Goal: Task Accomplishment & Management: Complete application form

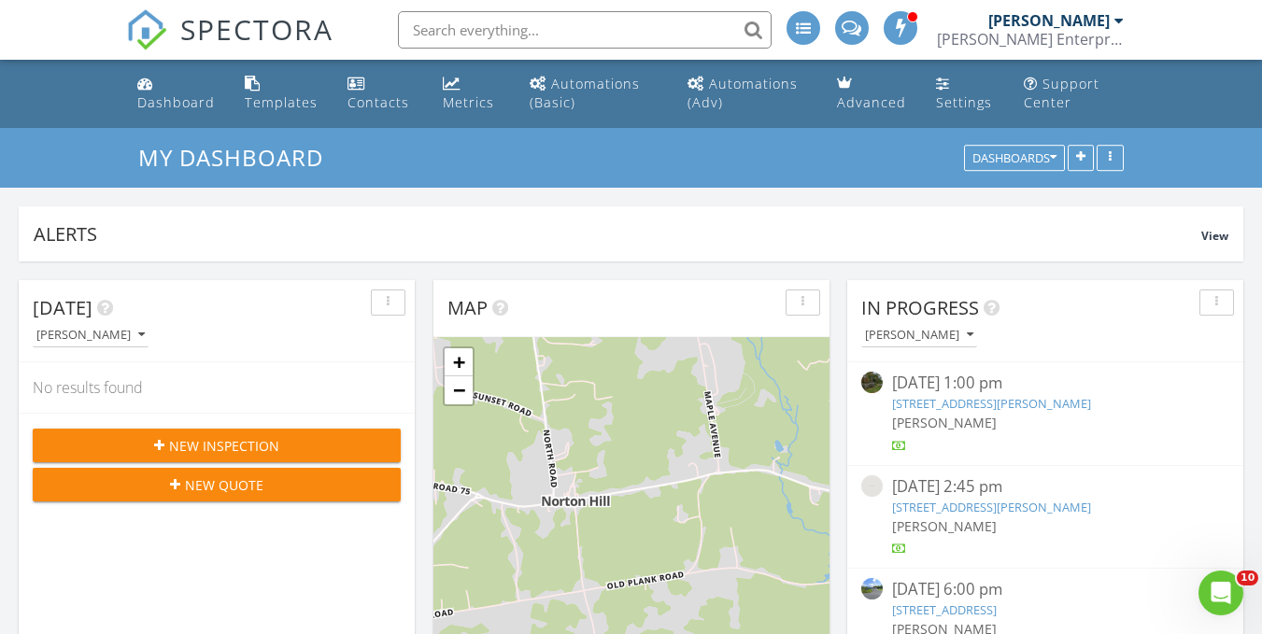
scroll to position [2429, 1291]
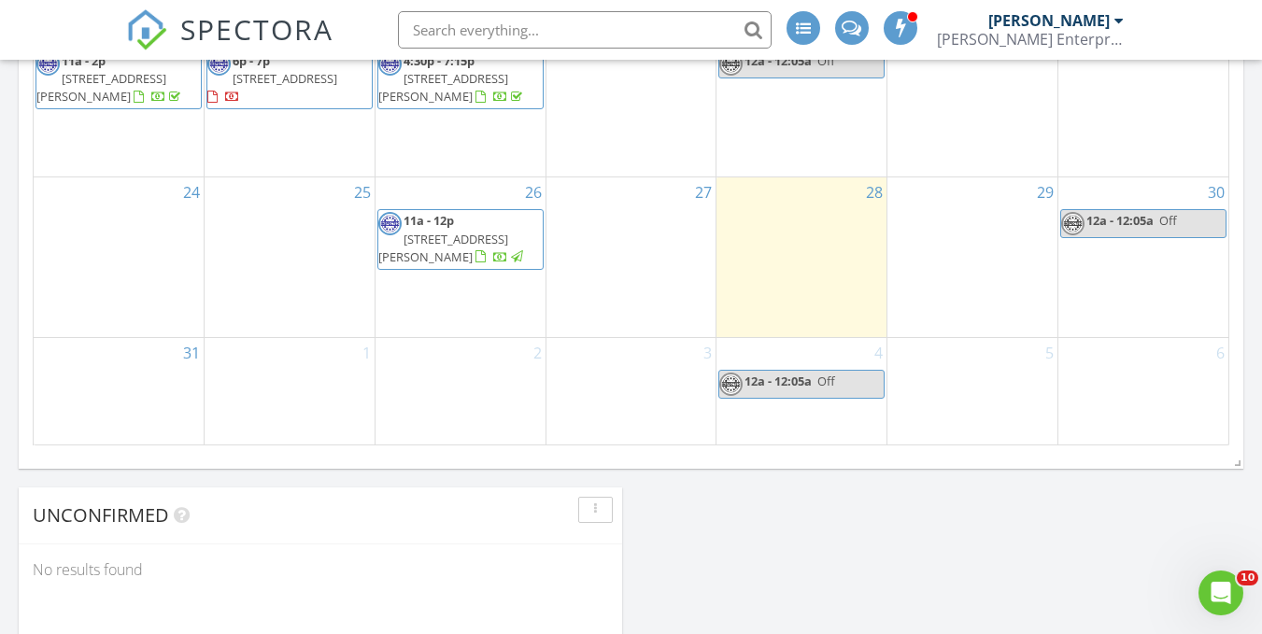
scroll to position [1640, 0]
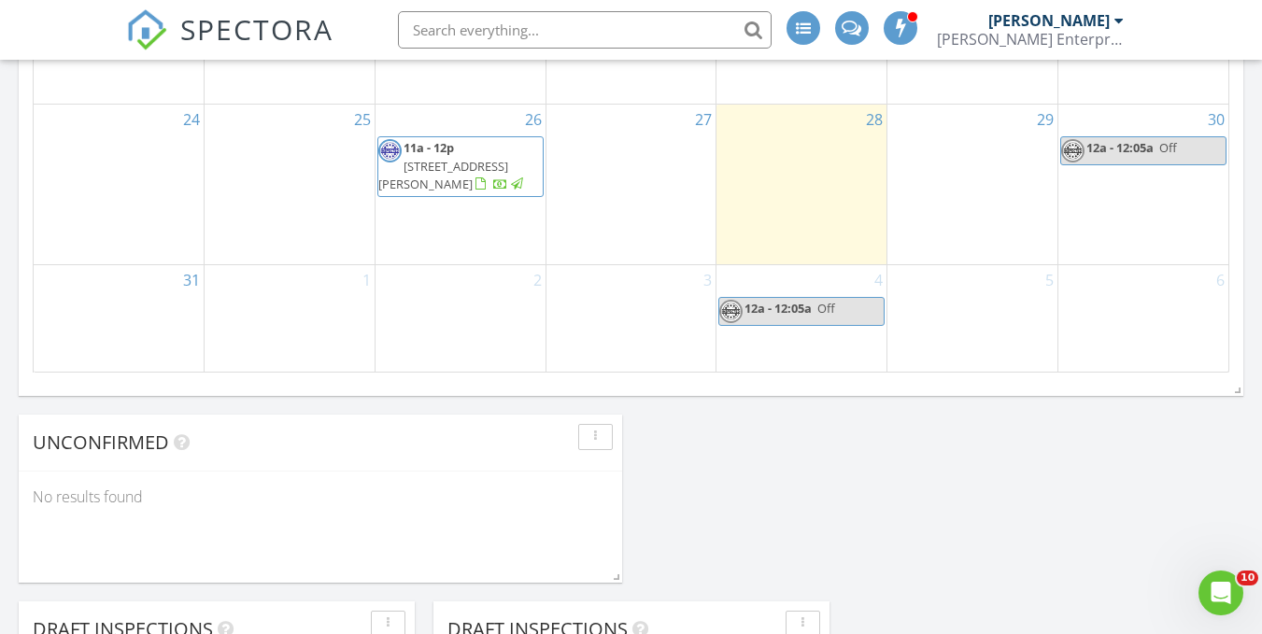
click at [473, 288] on div "2" at bounding box center [460, 318] width 170 height 106
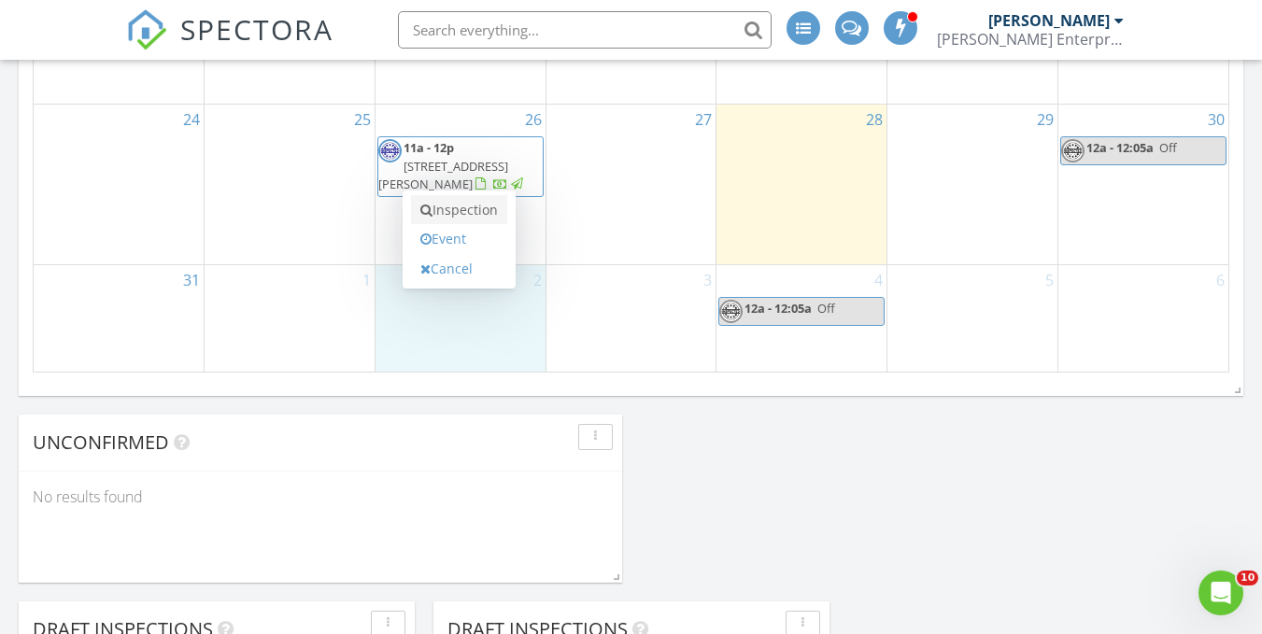
click at [507, 213] on link "Inspection" at bounding box center [459, 210] width 96 height 30
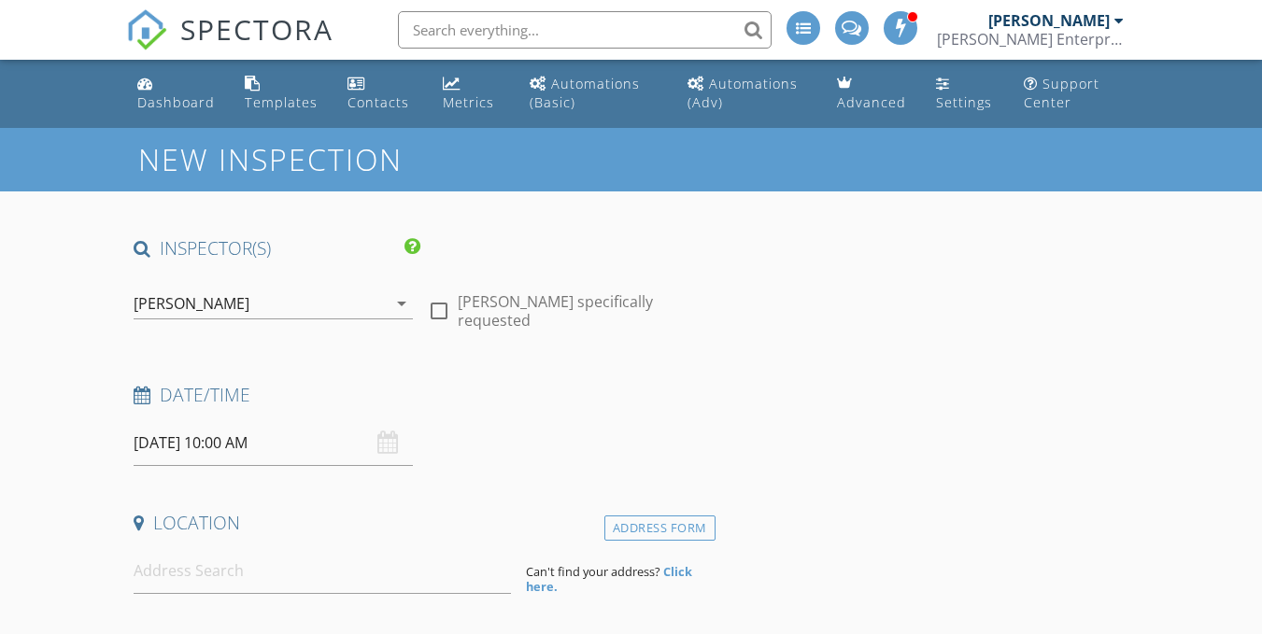
click at [247, 435] on input "09/02/2025 10:00 AM" at bounding box center [273, 443] width 279 height 46
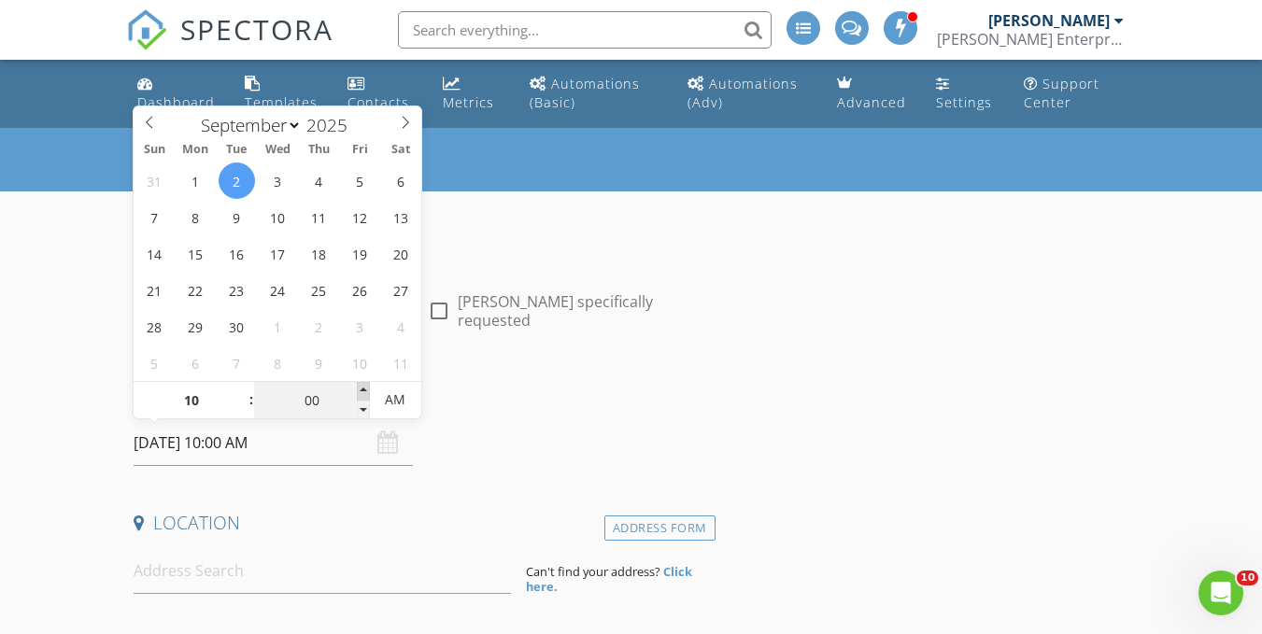
type input "05"
type input "09/02/2025 10:05 AM"
click at [361, 388] on span at bounding box center [363, 391] width 13 height 19
type input "10"
type input "09/02/2025 10:10 AM"
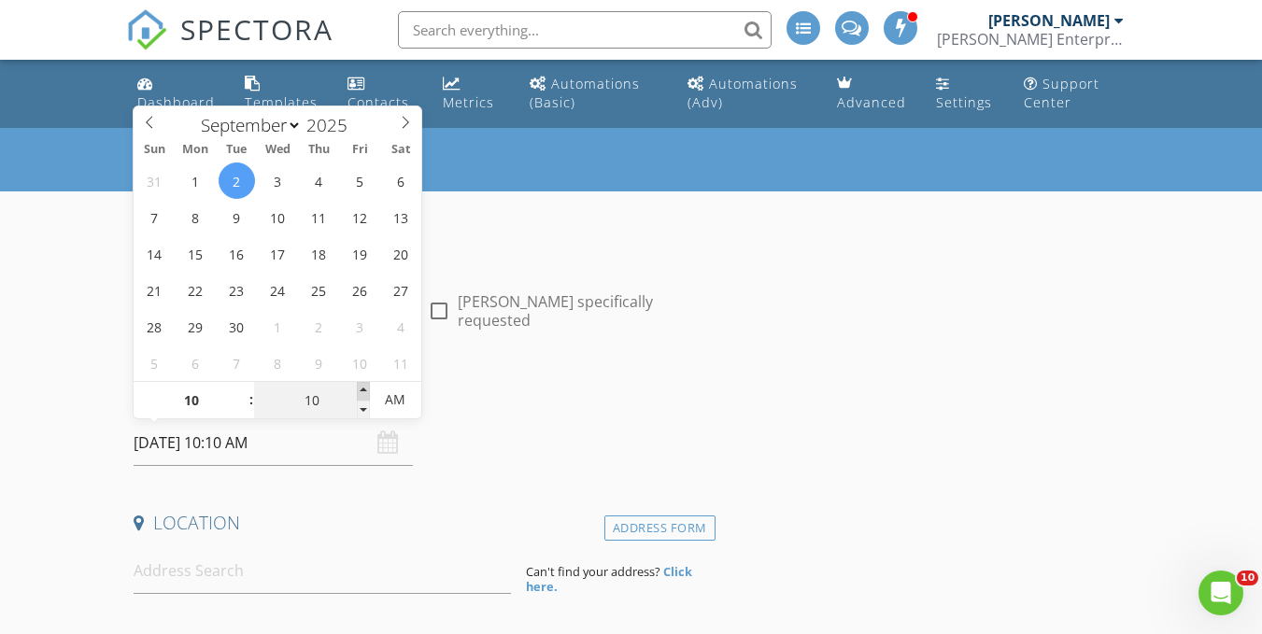
click at [361, 388] on span at bounding box center [363, 391] width 13 height 19
type input "15"
type input "09/02/2025 10:15 AM"
click at [361, 388] on span at bounding box center [363, 391] width 13 height 19
type input "20"
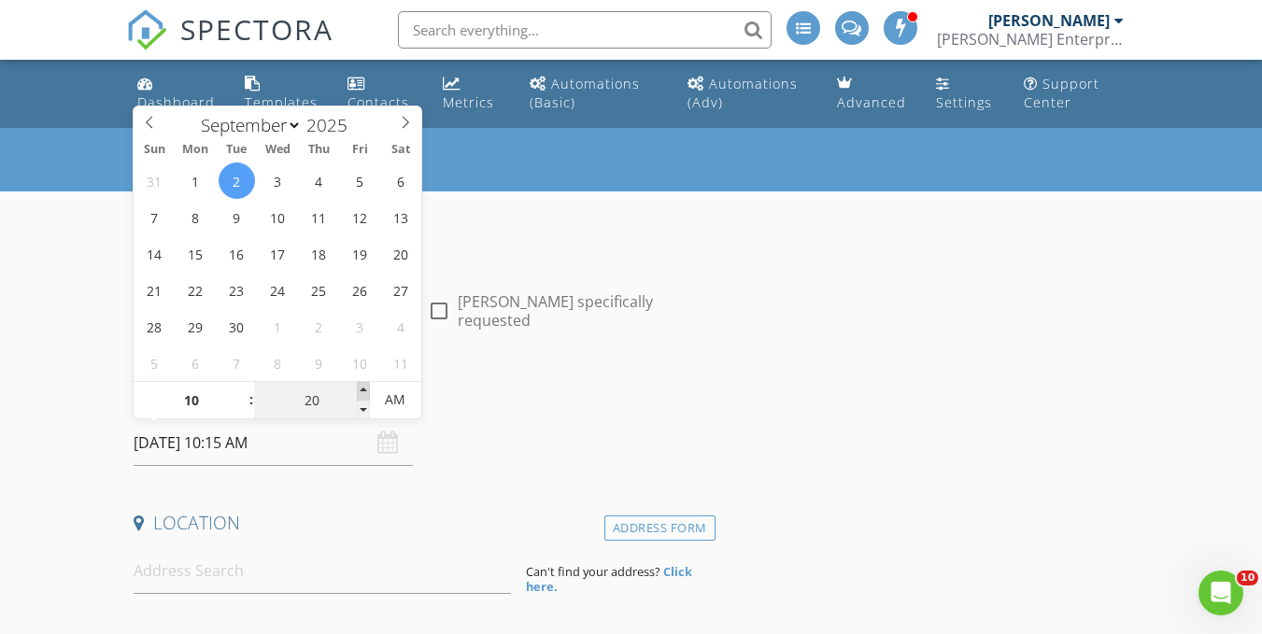
type input "09/02/2025 10:20 AM"
click at [361, 388] on span at bounding box center [363, 391] width 13 height 19
type input "25"
type input "09/02/2025 10:25 AM"
click at [361, 388] on span at bounding box center [363, 391] width 13 height 19
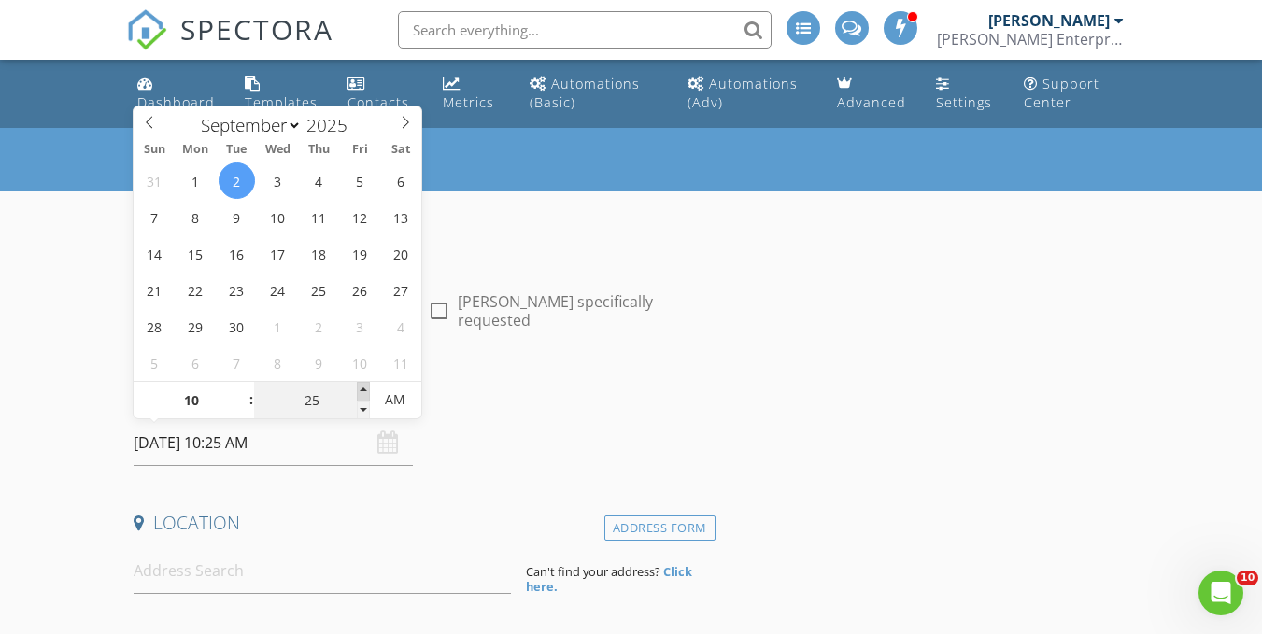
type input "30"
type input "[DATE] 10:30 AM"
click at [361, 388] on span at bounding box center [363, 391] width 13 height 19
click at [243, 568] on input at bounding box center [322, 571] width 377 height 46
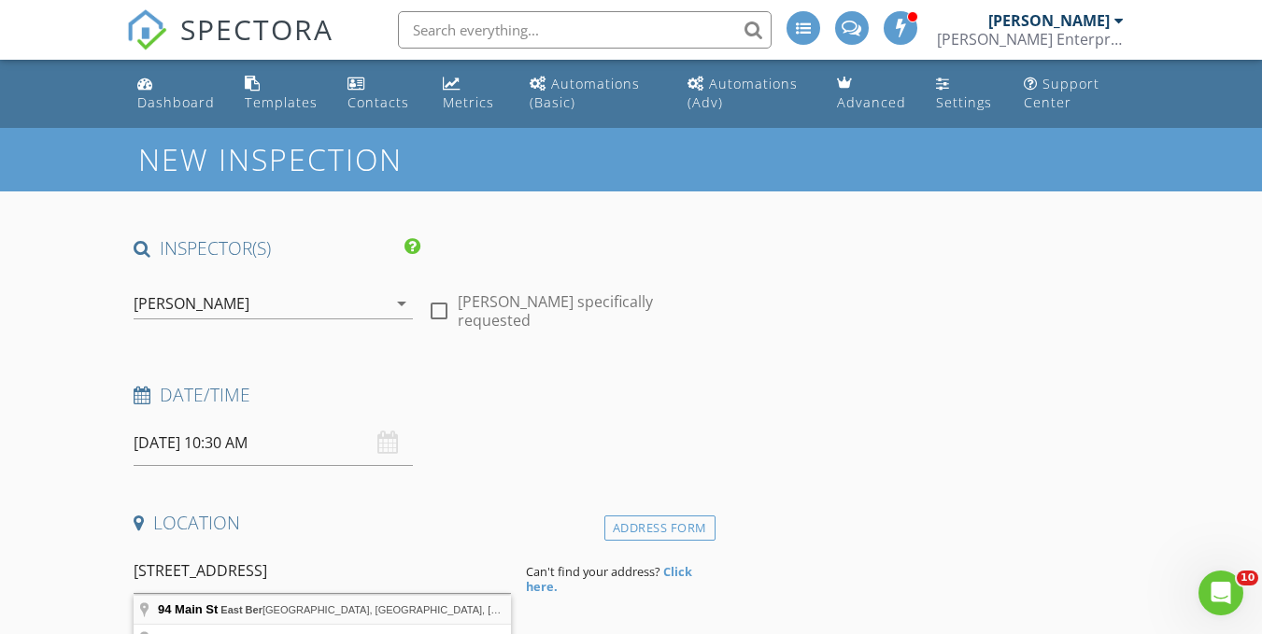
type input "94 Main St, East Berne, NY, USA"
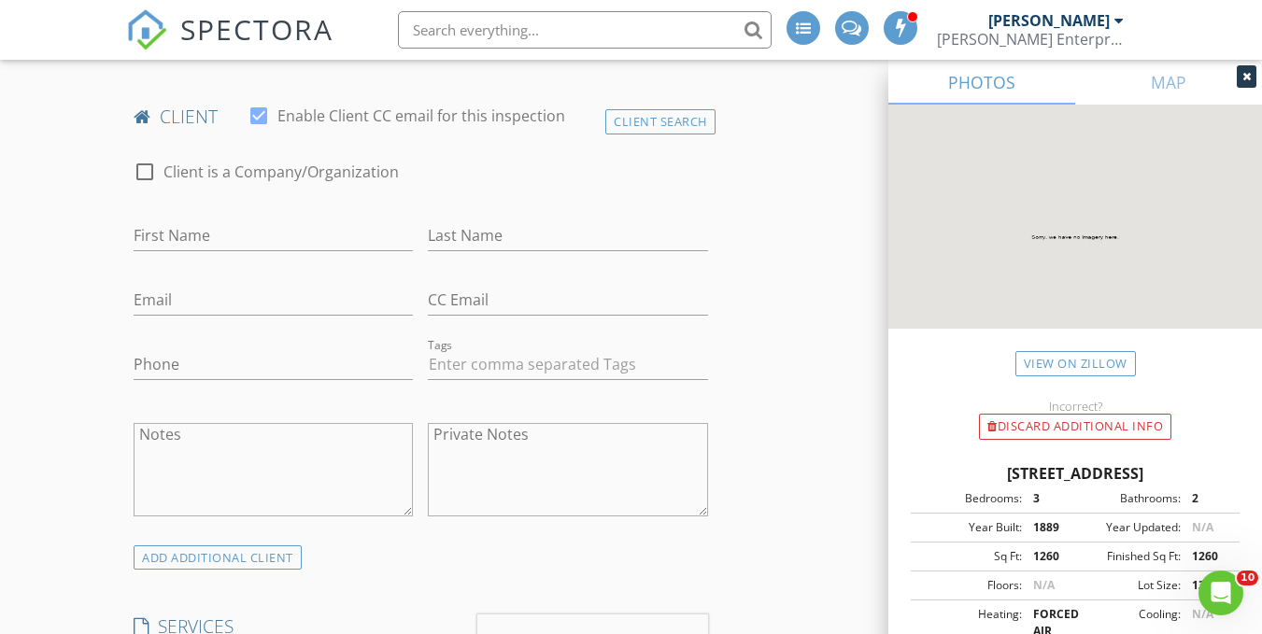
scroll to position [945, 0]
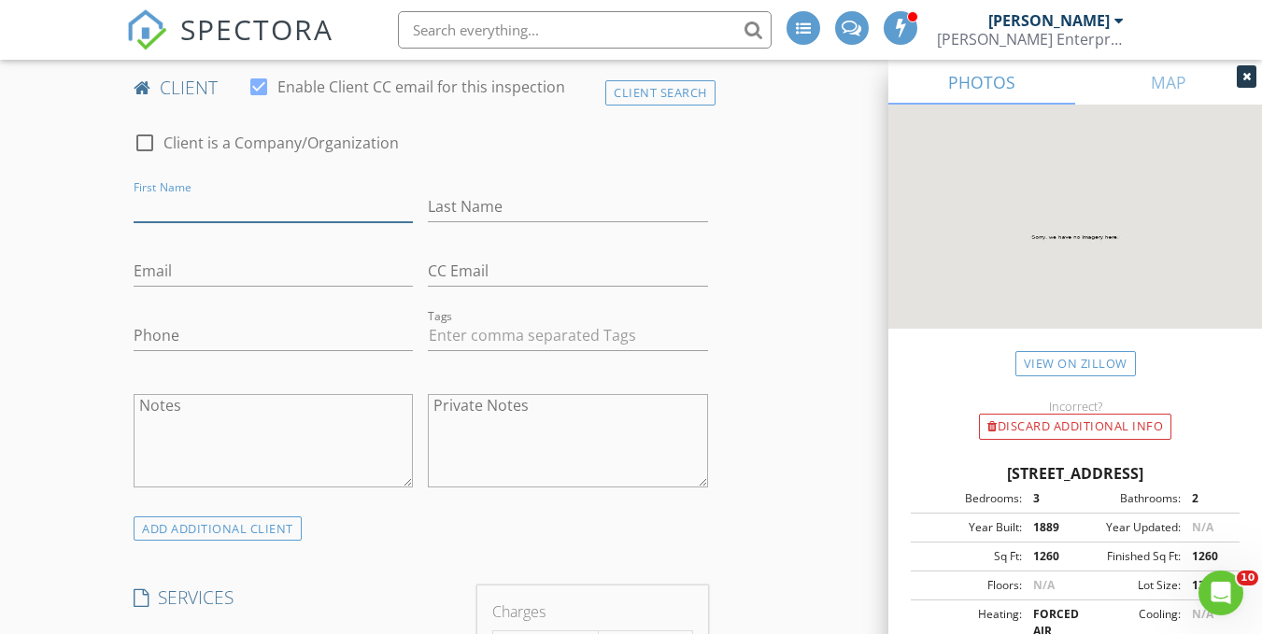
click at [262, 196] on input "First Name" at bounding box center [273, 206] width 279 height 31
type input "[PERSON_NAME]"
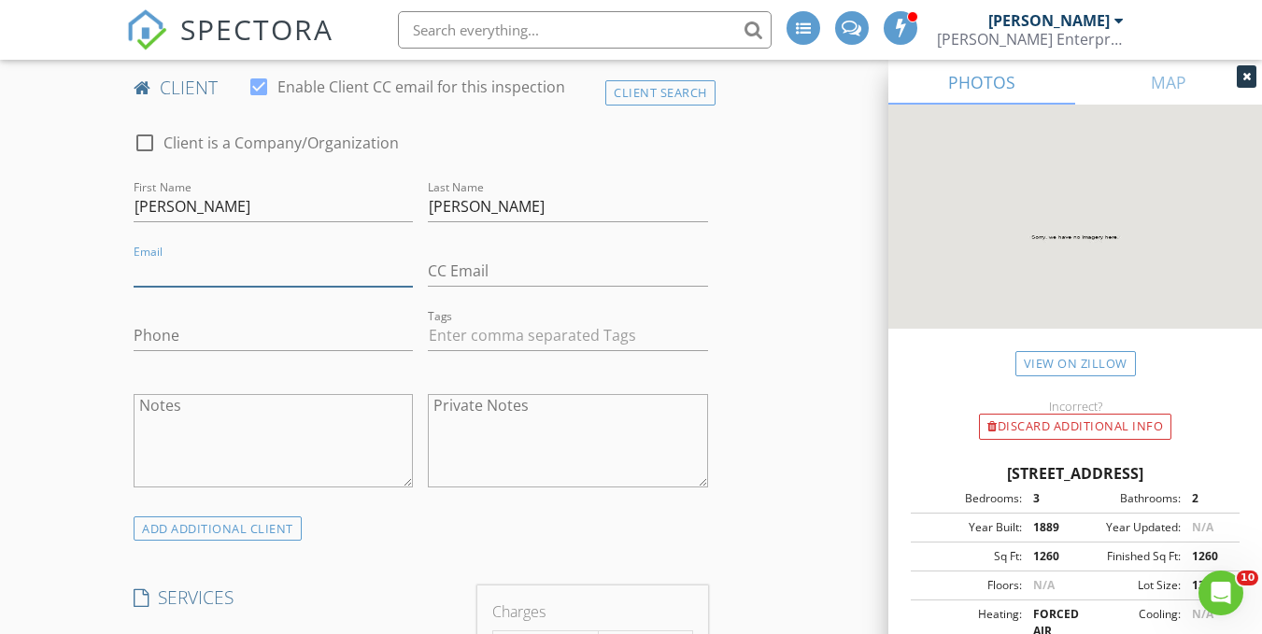
click at [191, 262] on input "Email" at bounding box center [273, 271] width 279 height 31
type input "[EMAIL_ADDRESS][DOMAIN_NAME]"
click at [207, 340] on input "Phone" at bounding box center [273, 335] width 279 height 31
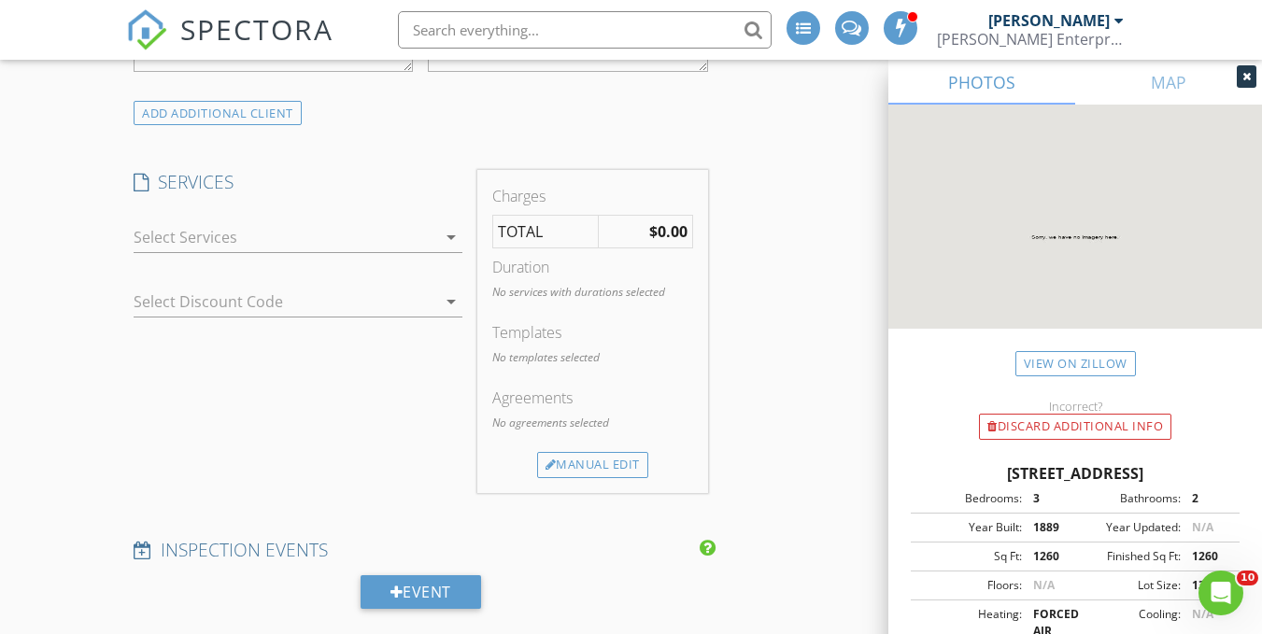
scroll to position [1372, 0]
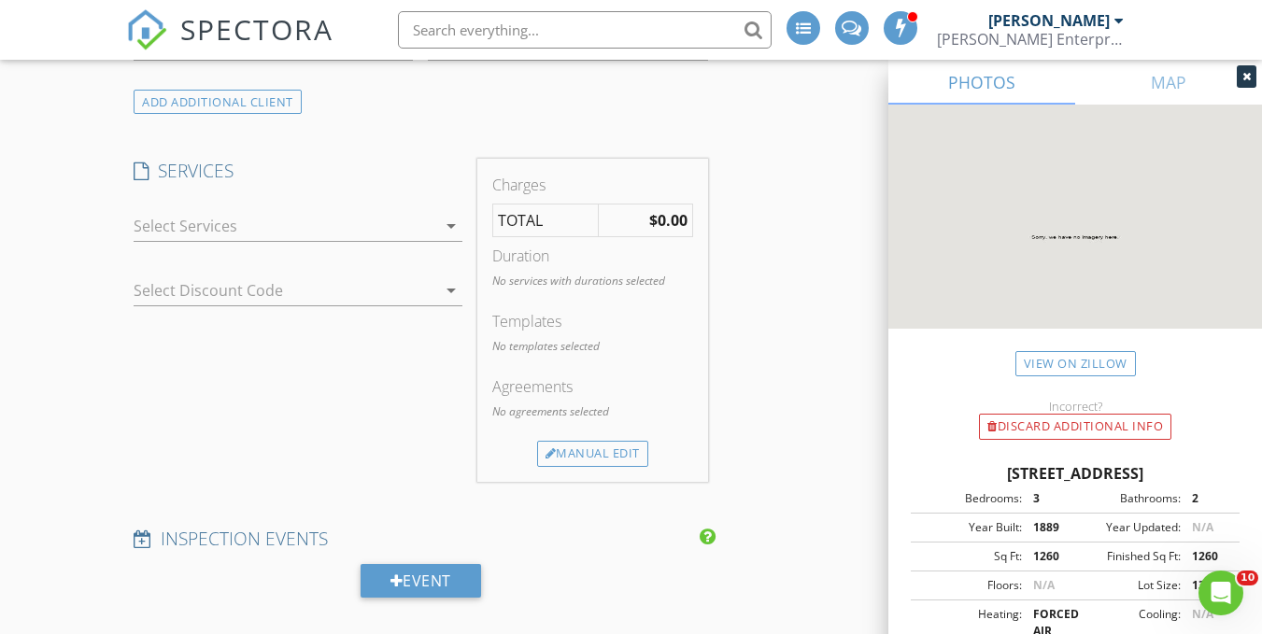
type input "[PHONE_NUMBER]"
click at [302, 215] on div at bounding box center [285, 226] width 303 height 30
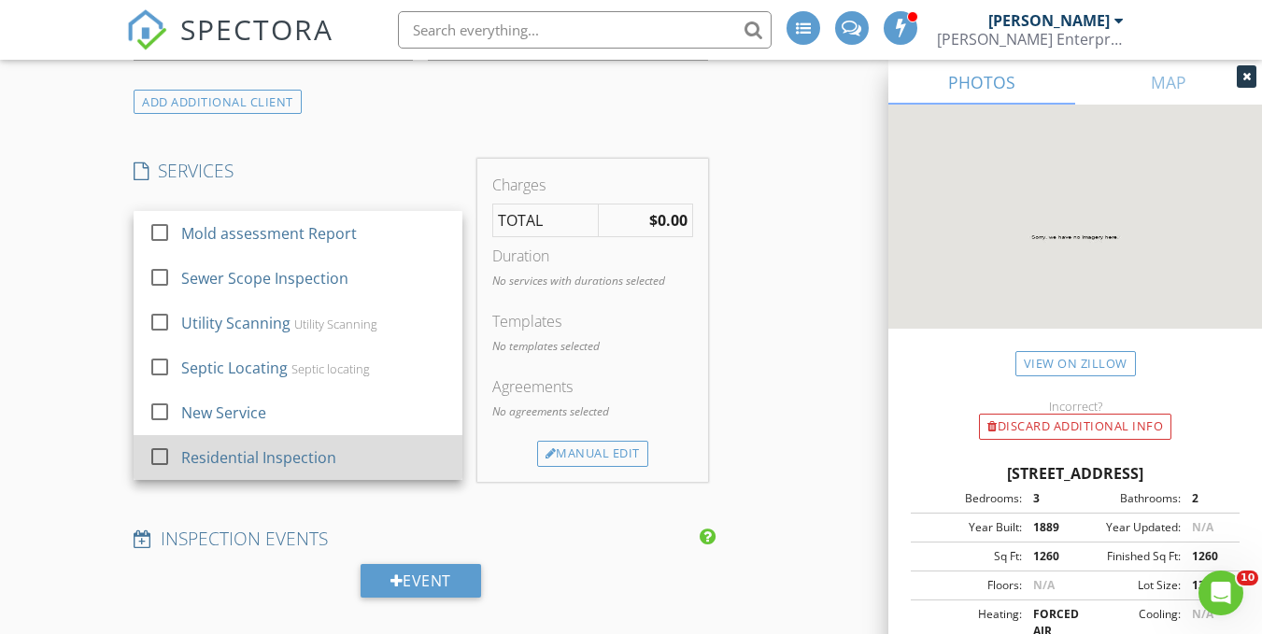
click at [301, 461] on div "Residential Inspection" at bounding box center [258, 457] width 155 height 22
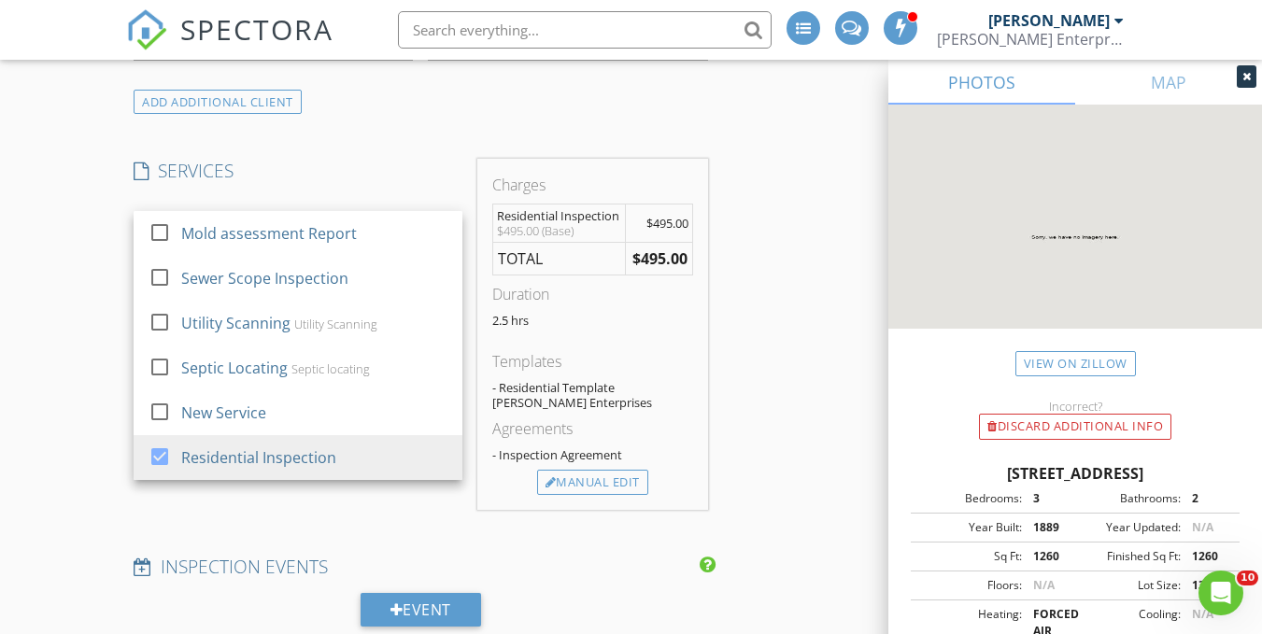
click at [763, 347] on div "INSPECTOR(S) check_box Kevin Bucci PRIMARY Kevin Bucci arrow_drop_down check_bo…" at bounding box center [631, 564] width 1010 height 3400
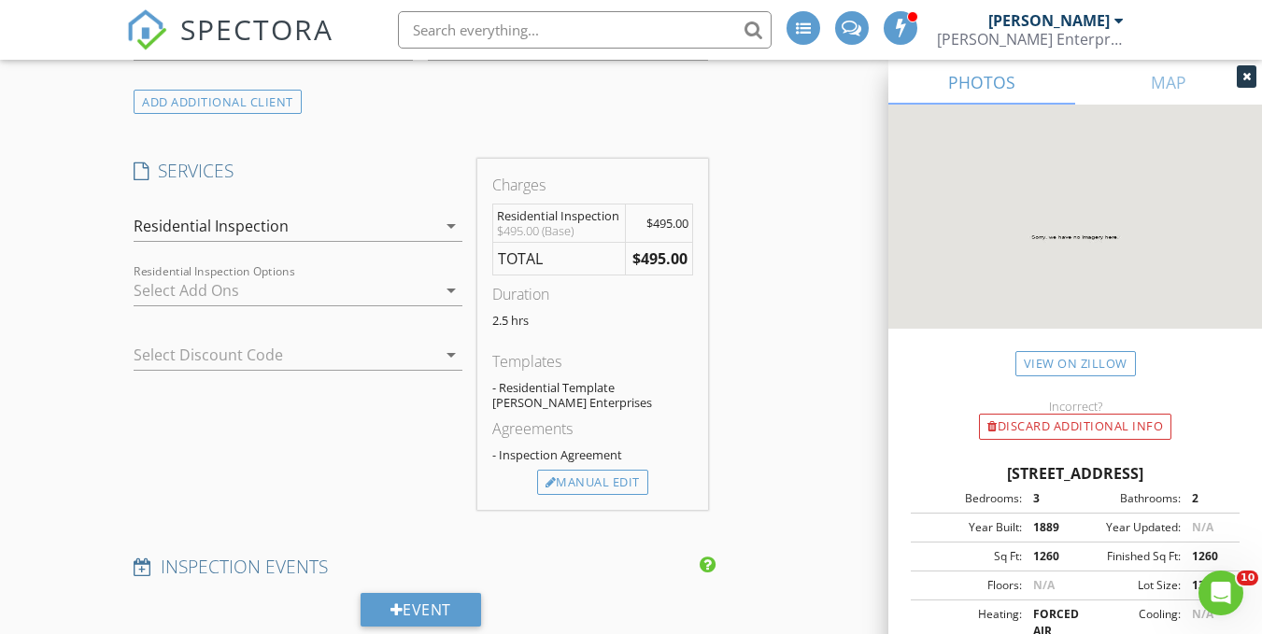
click at [277, 295] on div at bounding box center [285, 291] width 303 height 30
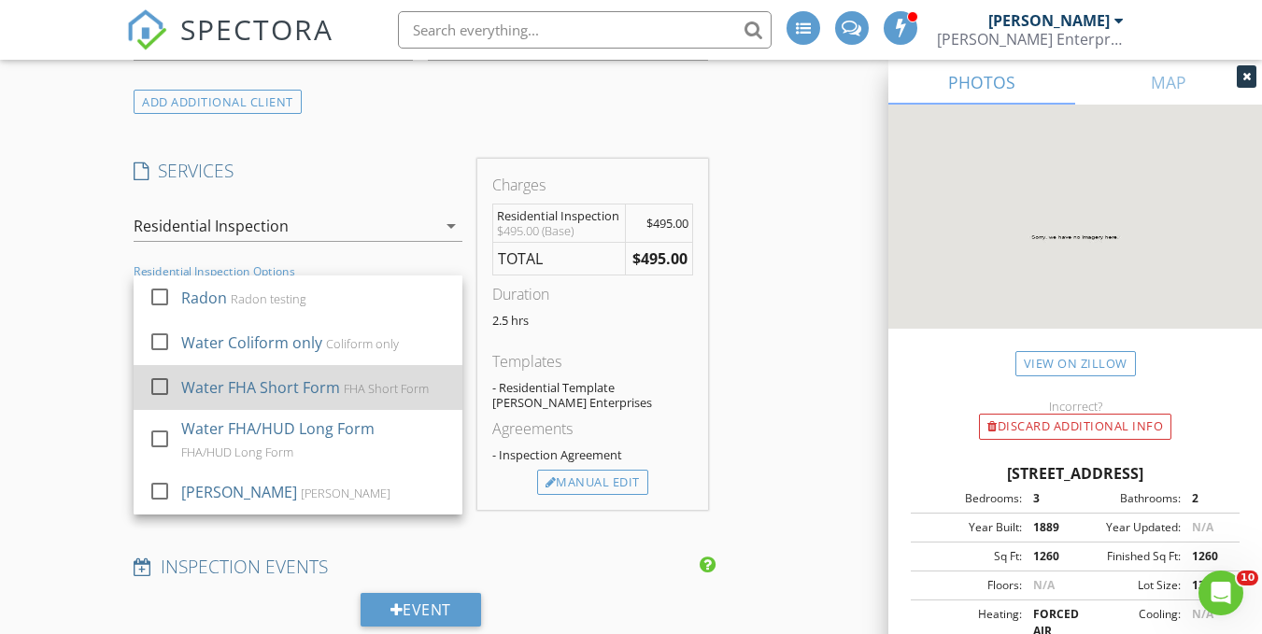
click at [257, 385] on div "Water FHA Short Form" at bounding box center [260, 387] width 159 height 22
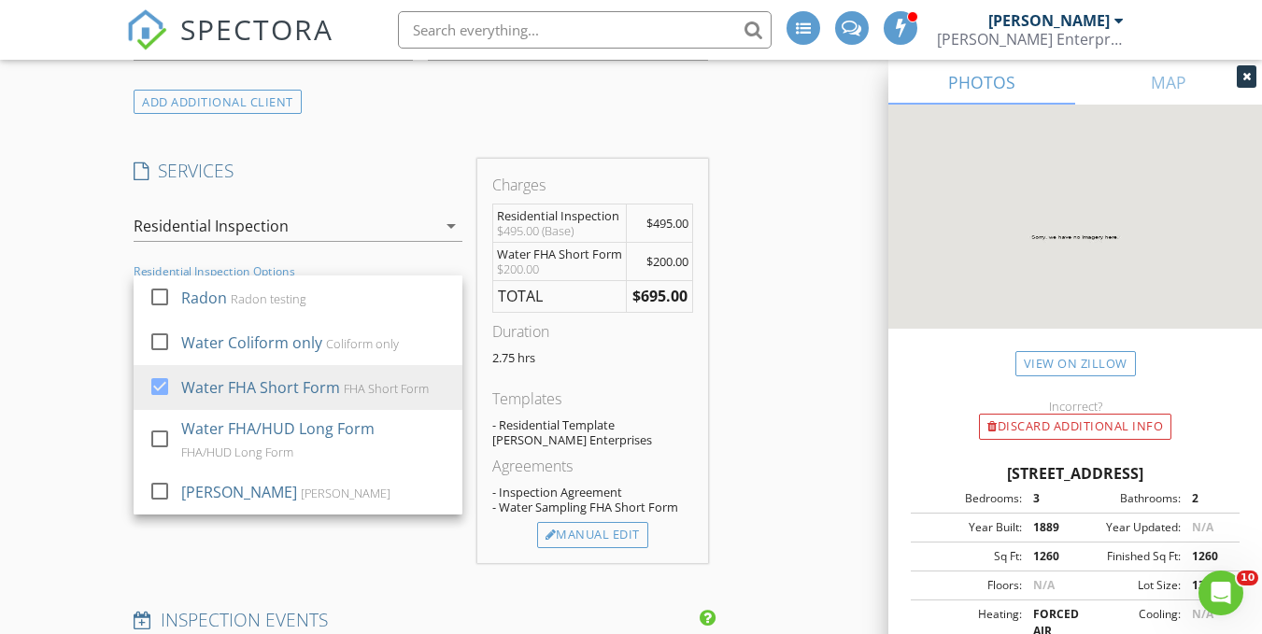
click at [743, 359] on div "INSPECTOR(S) check_box Kevin Bucci PRIMARY Kevin Bucci arrow_drop_down check_bo…" at bounding box center [631, 590] width 1010 height 3452
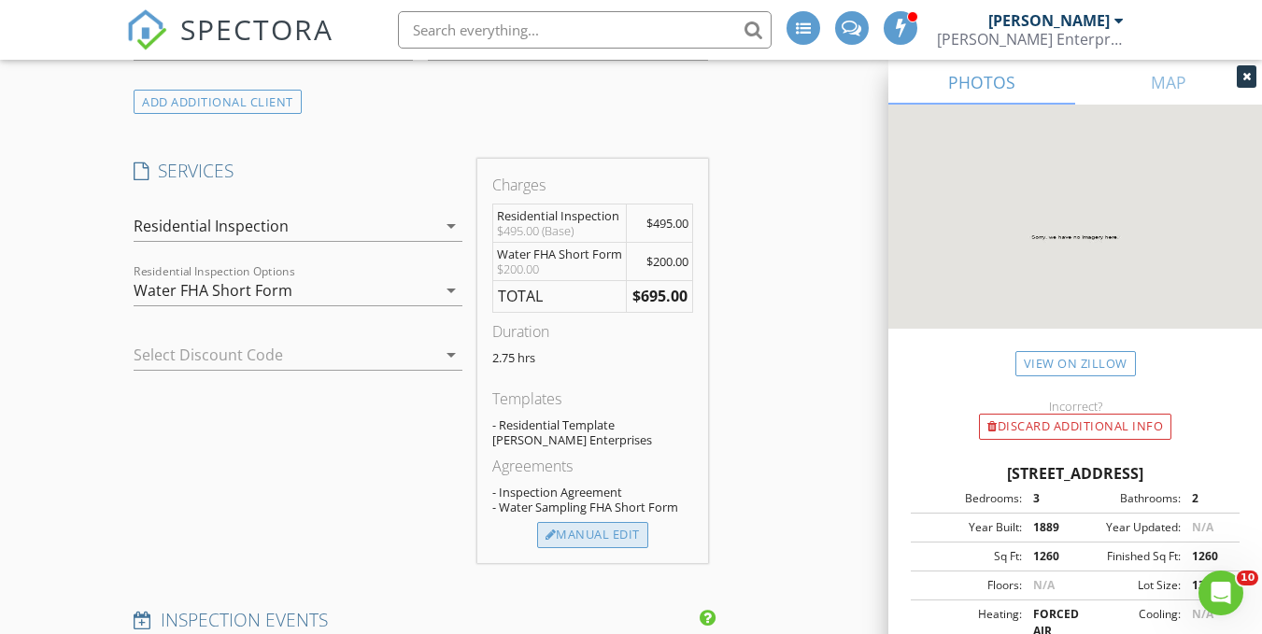
click at [595, 543] on div "Manual Edit" at bounding box center [592, 535] width 111 height 26
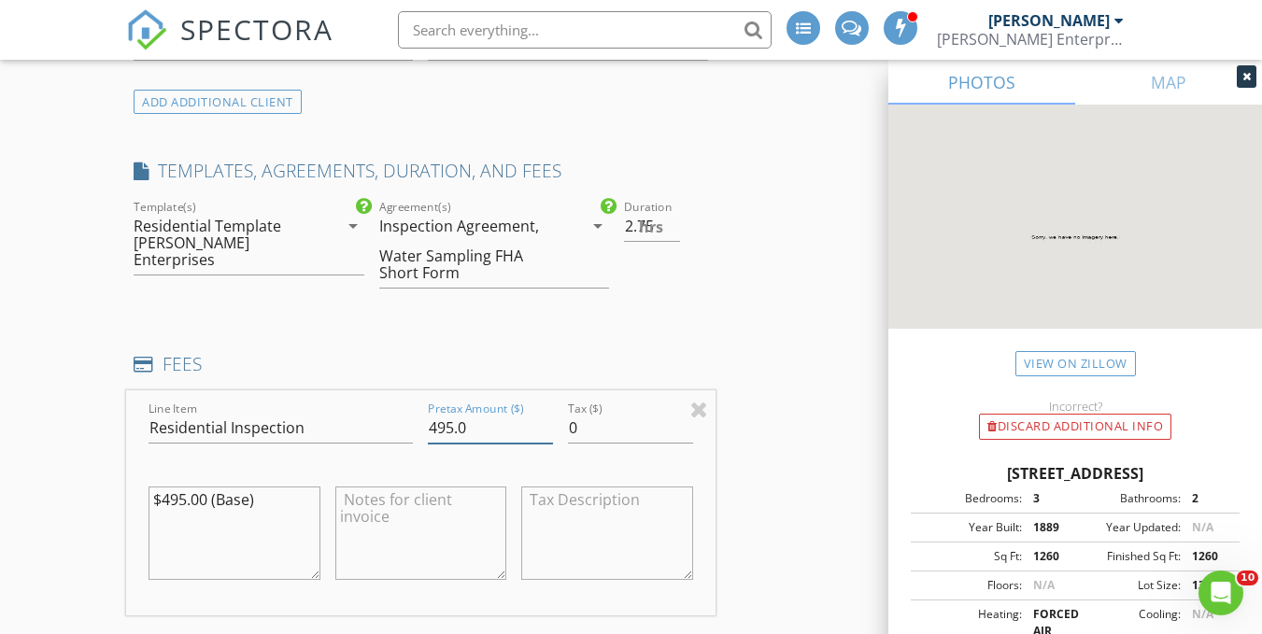
click at [453, 418] on input "495.0" at bounding box center [490, 428] width 125 height 31
click at [500, 432] on input "500.0" at bounding box center [490, 428] width 125 height 31
type input "500.00"
drag, startPoint x: 262, startPoint y: 498, endPoint x: 92, endPoint y: 478, distance: 171.1
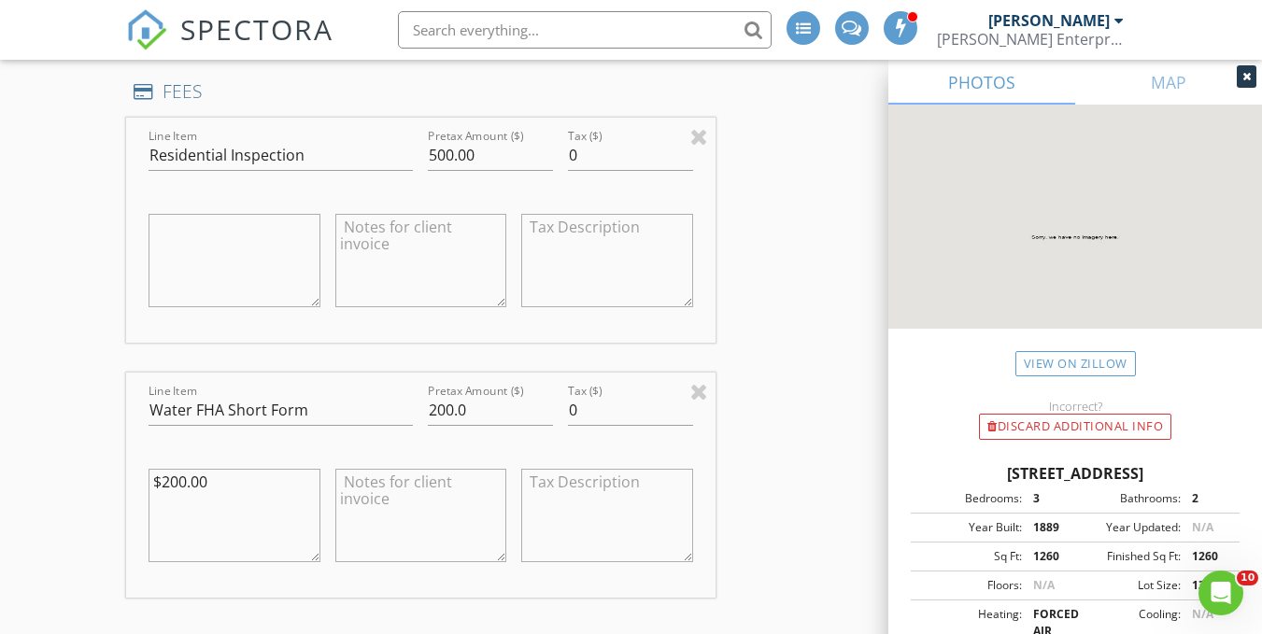
scroll to position [1690, 0]
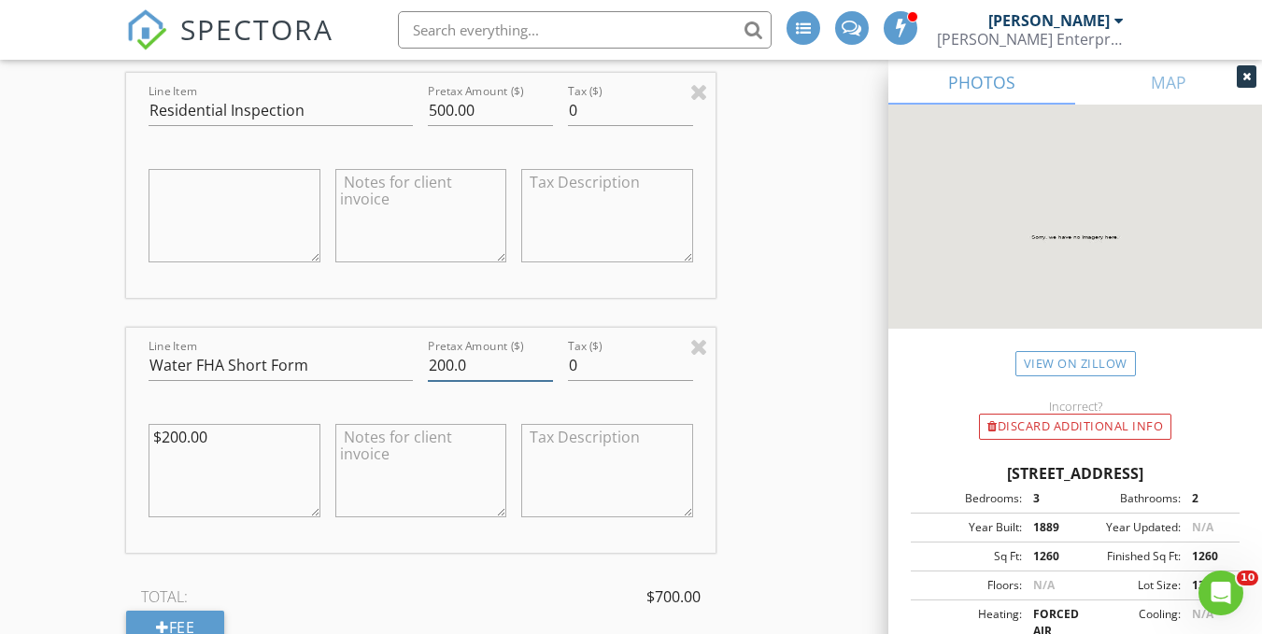
click at [448, 365] on input "200.0" at bounding box center [490, 365] width 125 height 31
click at [494, 374] on input "225.0" at bounding box center [490, 365] width 125 height 31
type input "225.00"
drag, startPoint x: 217, startPoint y: 432, endPoint x: 118, endPoint y: 425, distance: 99.2
click at [118, 425] on div "New Inspection INSPECTOR(S) check_box Kevin Bucci PRIMARY Kevin Bucci arrow_dro…" at bounding box center [631, 452] width 1262 height 4029
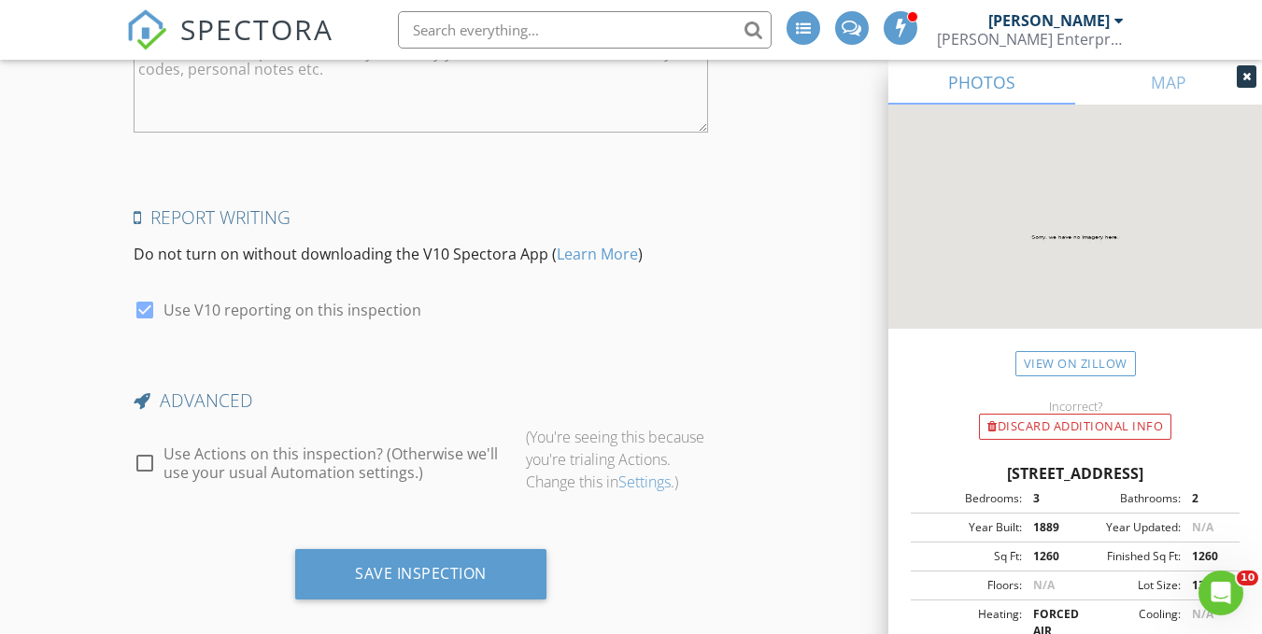
scroll to position [3525, 0]
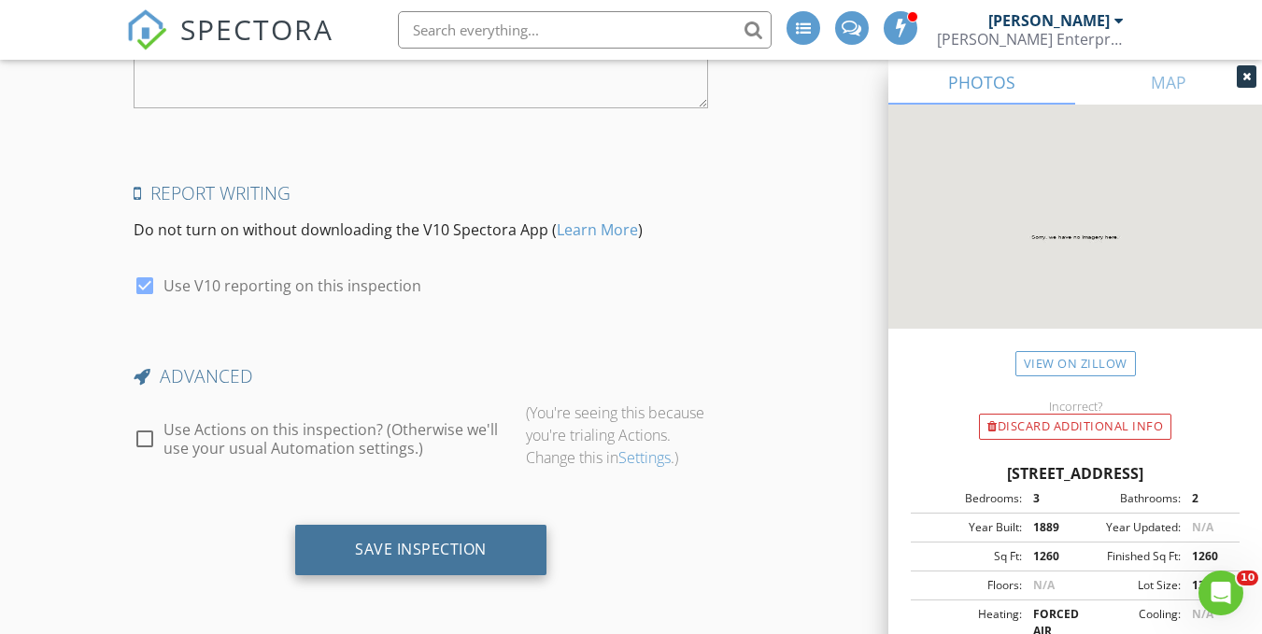
click at [479, 575] on div "Save Inspection" at bounding box center [420, 550] width 251 height 50
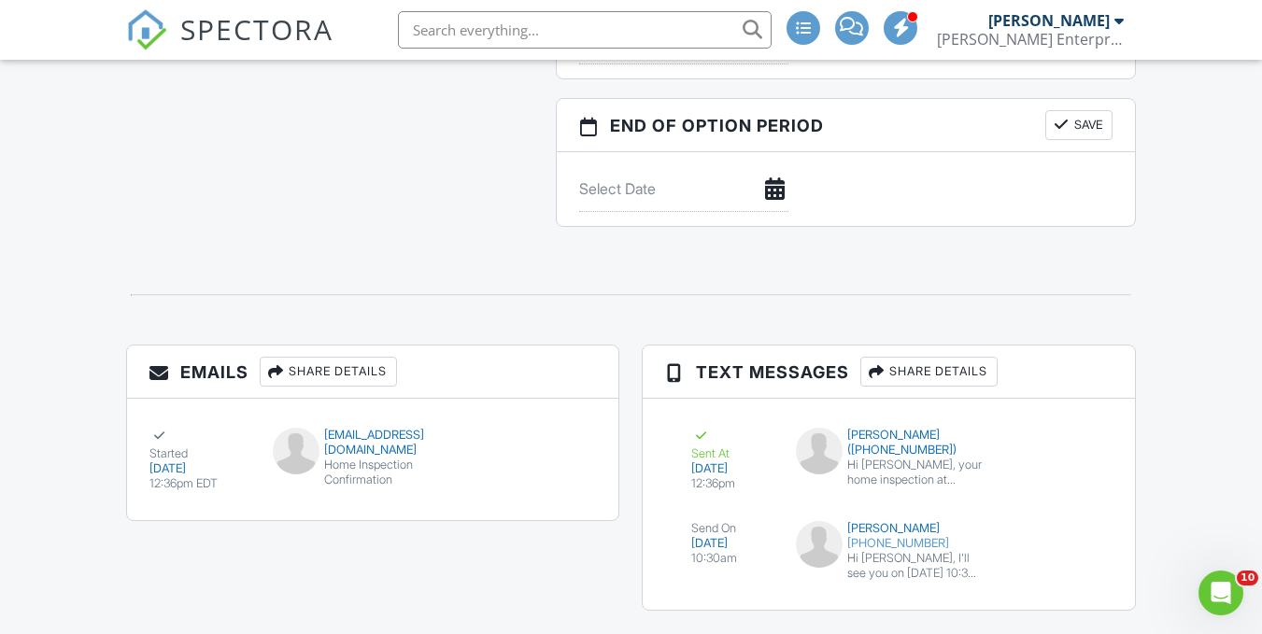
scroll to position [1911, 0]
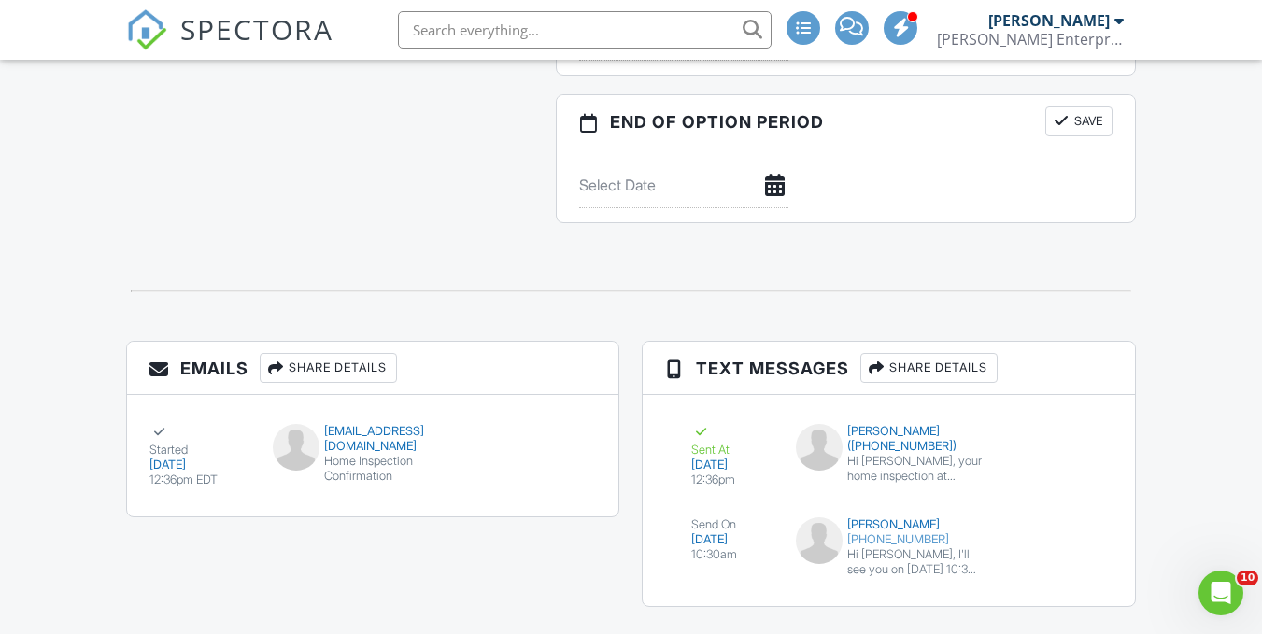
drag, startPoint x: 1267, startPoint y: 145, endPoint x: 1275, endPoint y: 588, distance: 443.7
